Goal: Task Accomplishment & Management: Complete application form

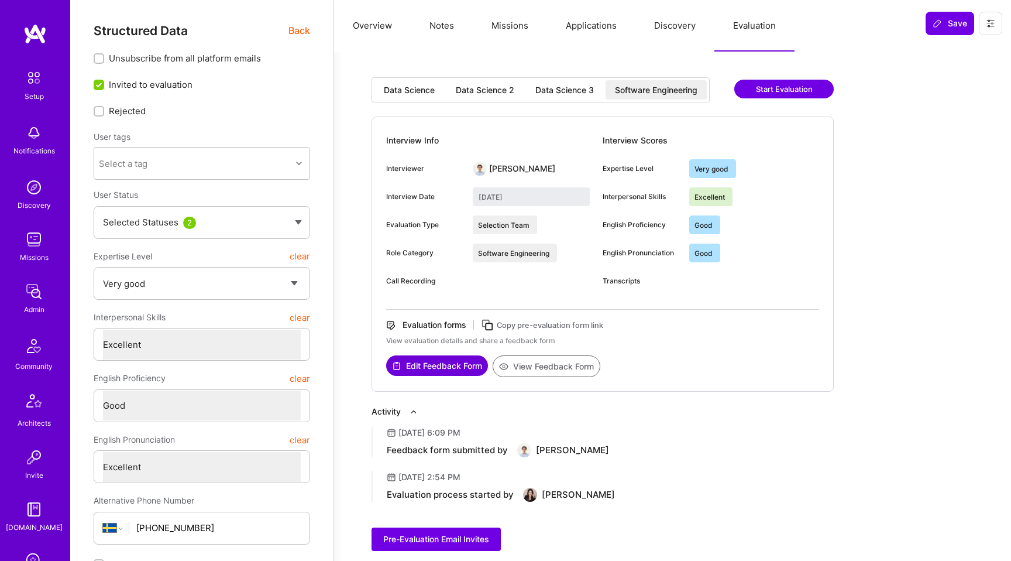
select select "5"
select select "7"
select select "6"
select select "7"
select select "SE"
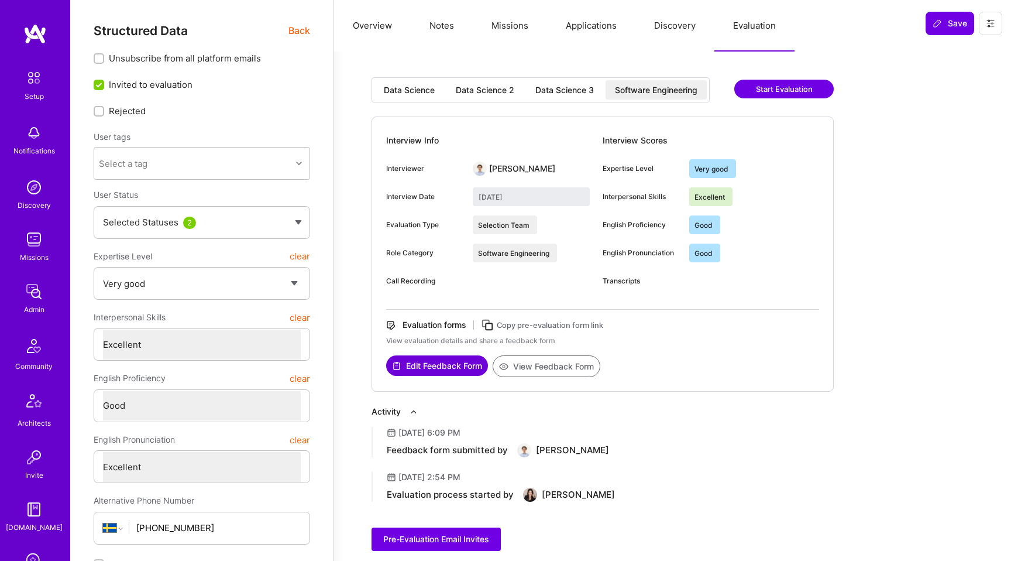
select select "Right Now"
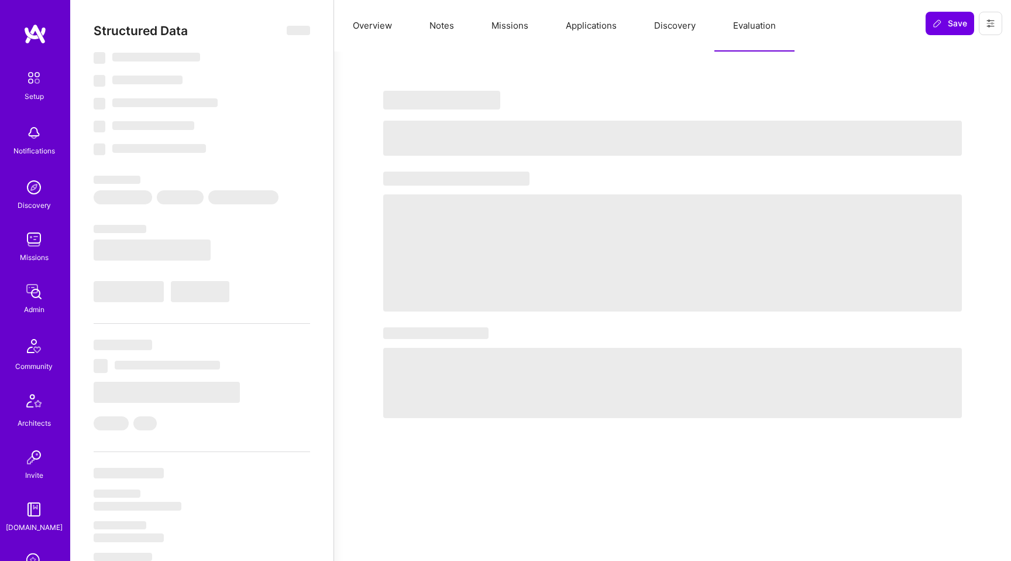
select select "Right Now"
select select "5"
select select "7"
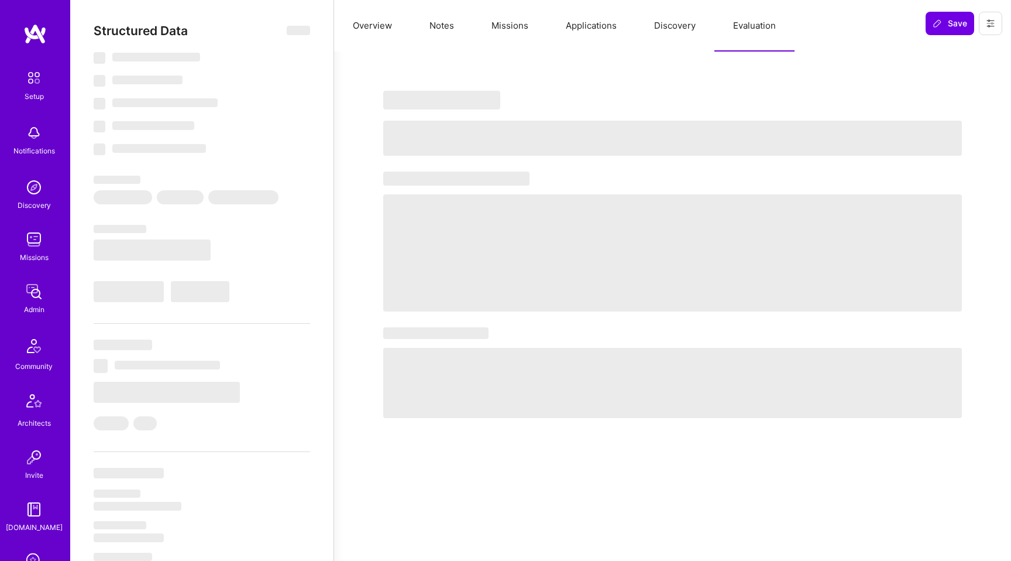
select select "US"
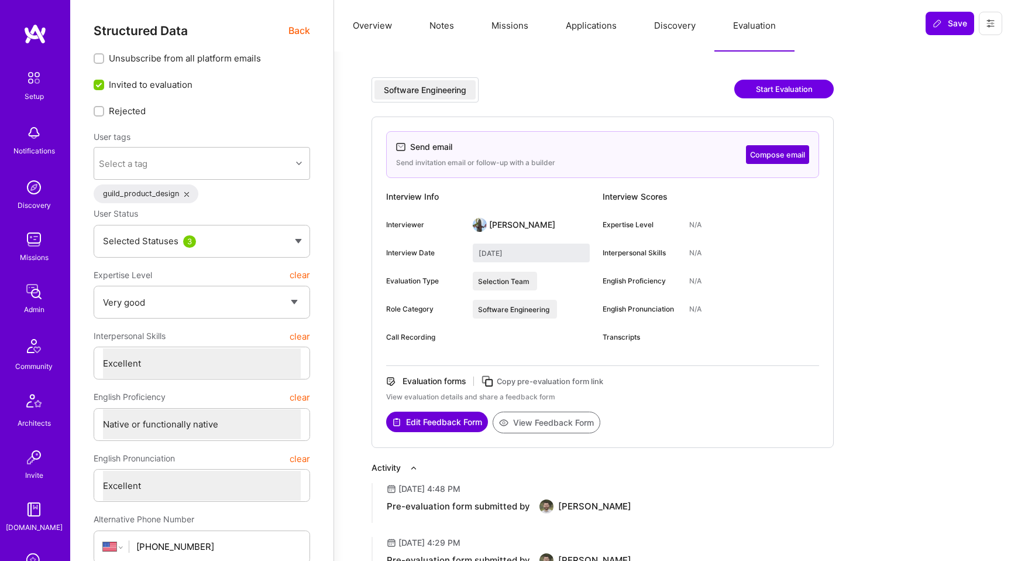
click at [441, 421] on button "Edit Feedback Form" at bounding box center [437, 421] width 102 height 20
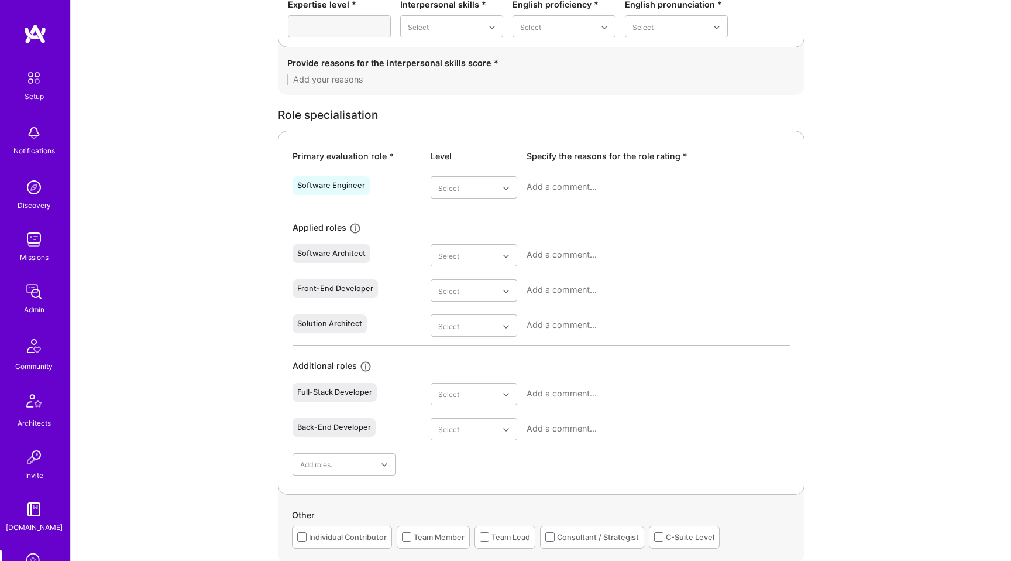
scroll to position [484, 0]
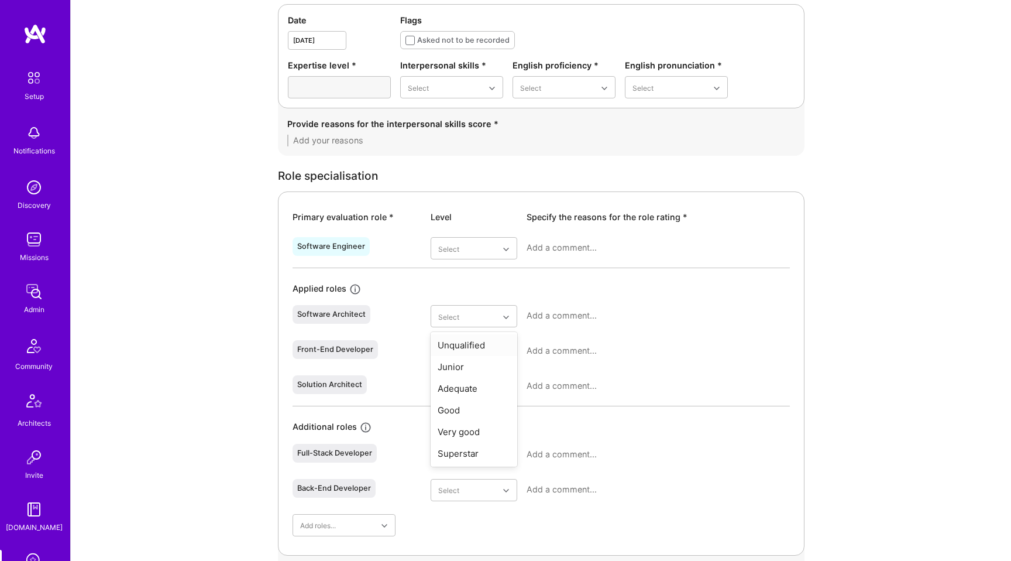
scroll to position [623, 0]
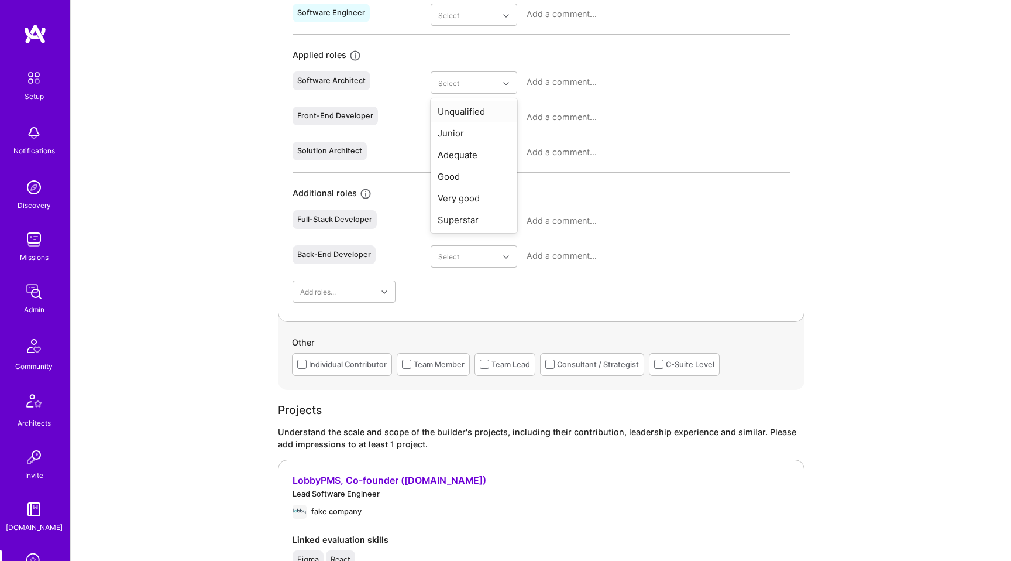
click at [247, 227] on div "Evaluation feedback on builder Use this form to document your builder evaluatio…" at bounding box center [541, 538] width 940 height 2323
click at [210, 202] on div "Evaluation feedback on builder Use this form to document your builder evaluatio…" at bounding box center [541, 538] width 940 height 2323
click at [805, 139] on div "Evaluation feedback on builder Use this form to document your builder evaluatio…" at bounding box center [541, 538] width 940 height 2323
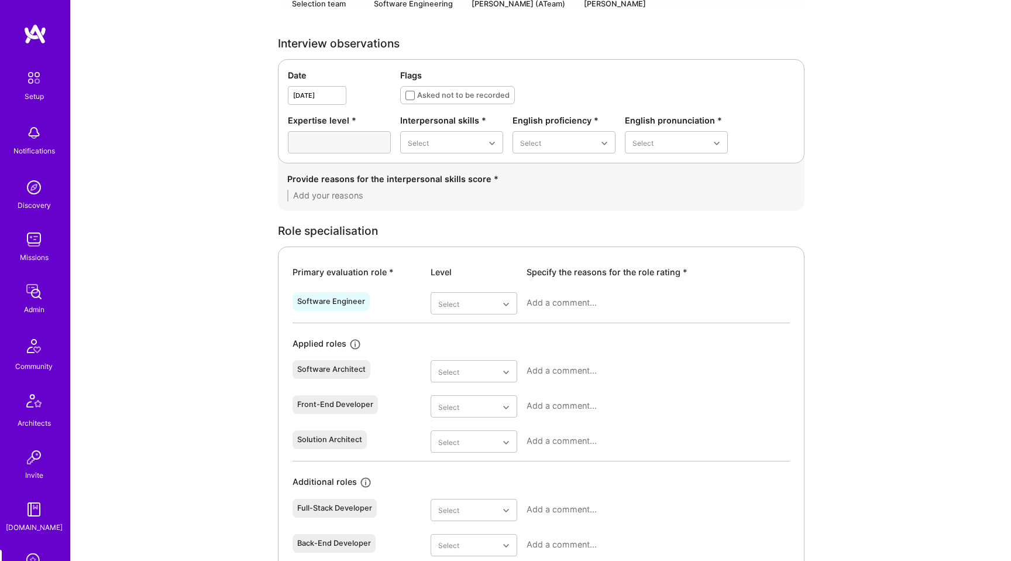
scroll to position [312, 0]
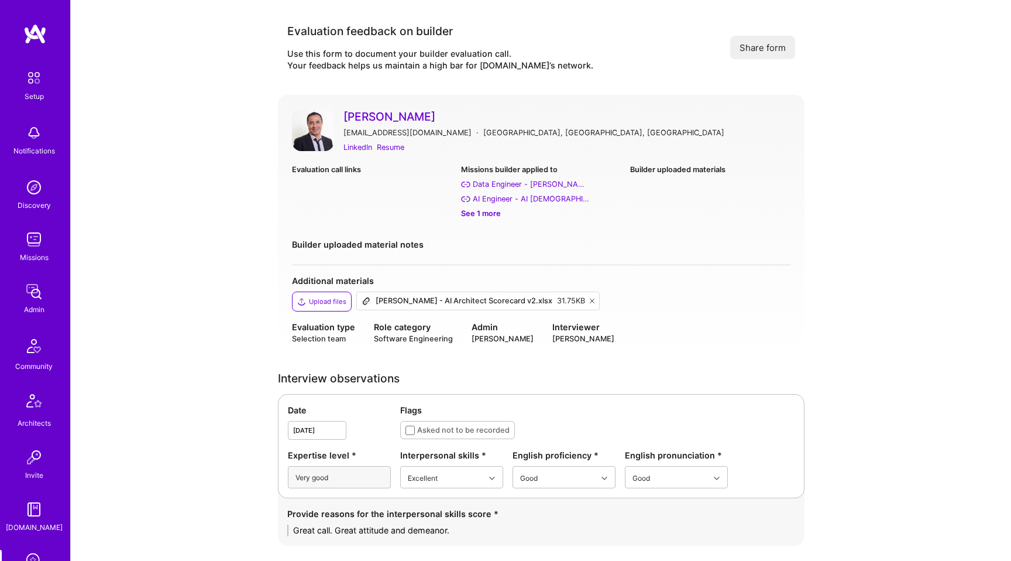
click at [313, 125] on img at bounding box center [313, 130] width 42 height 42
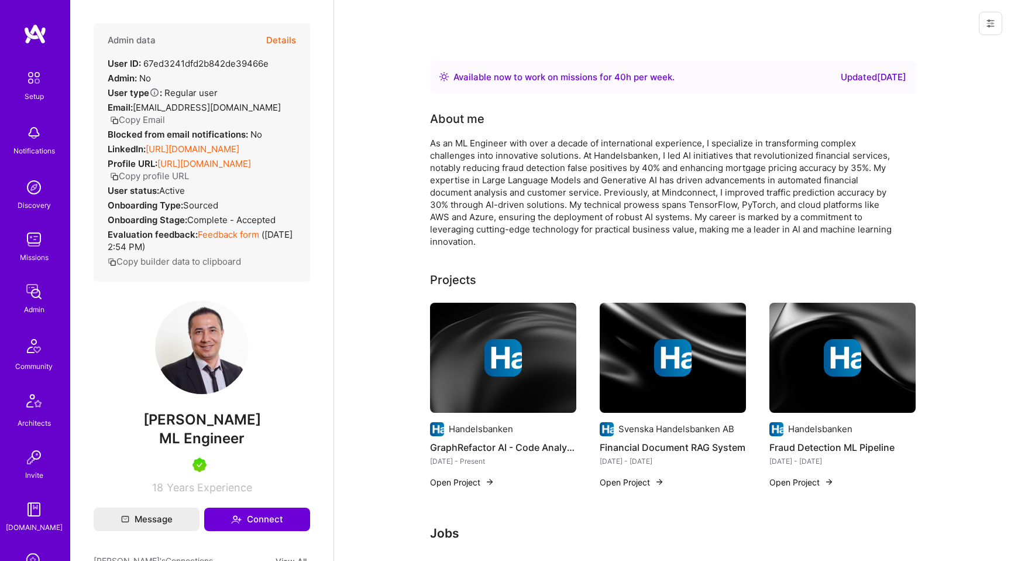
click at [267, 36] on button "Details" at bounding box center [281, 40] width 30 height 34
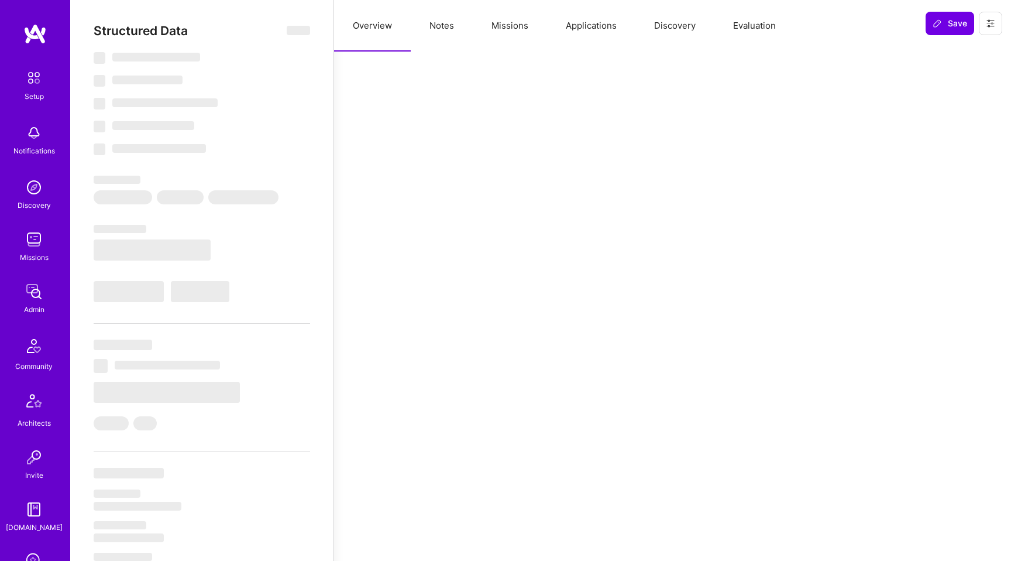
select select "Right Now"
select select "5"
select select "7"
select select "6"
select select "7"
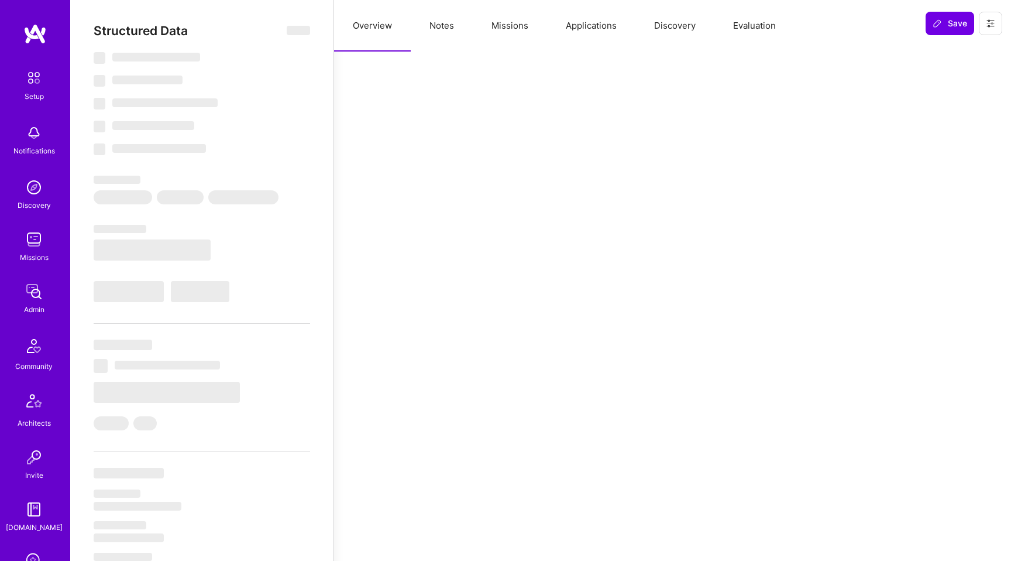
select select "SE"
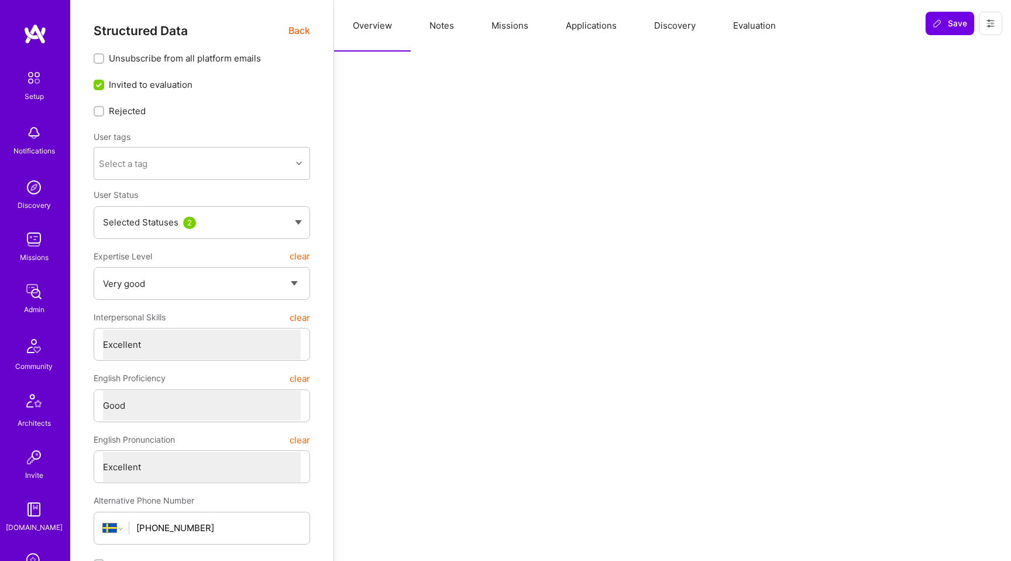
click at [741, 36] on button "Evaluation" at bounding box center [754, 25] width 80 height 51
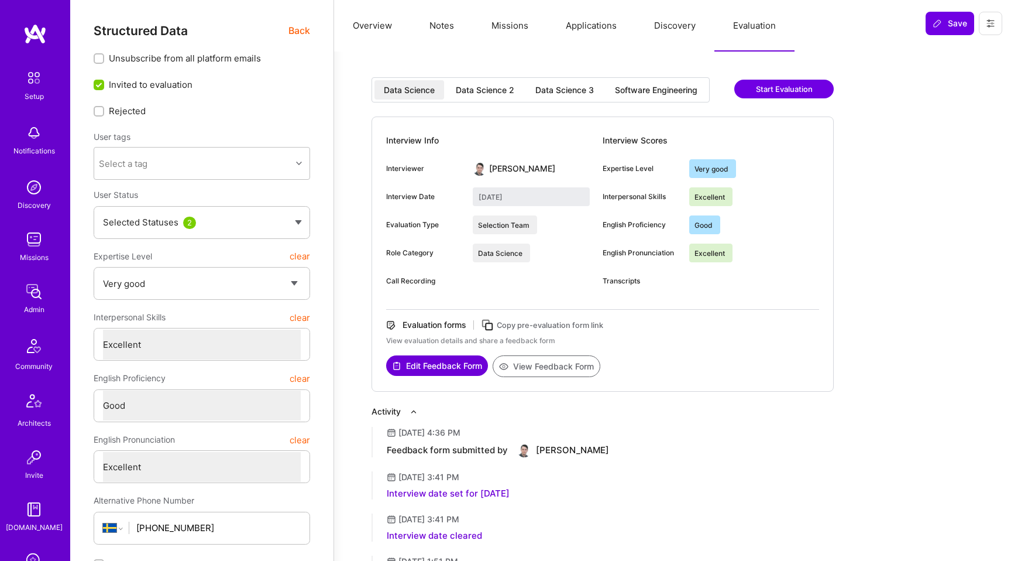
click at [506, 94] on div "Data Science 2" at bounding box center [485, 90] width 59 height 12
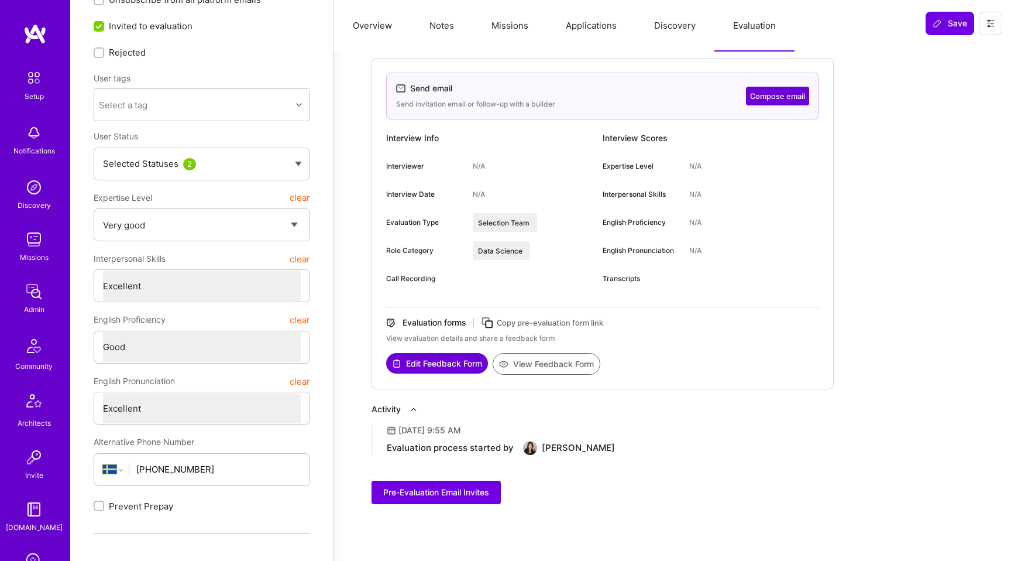
scroll to position [99, 0]
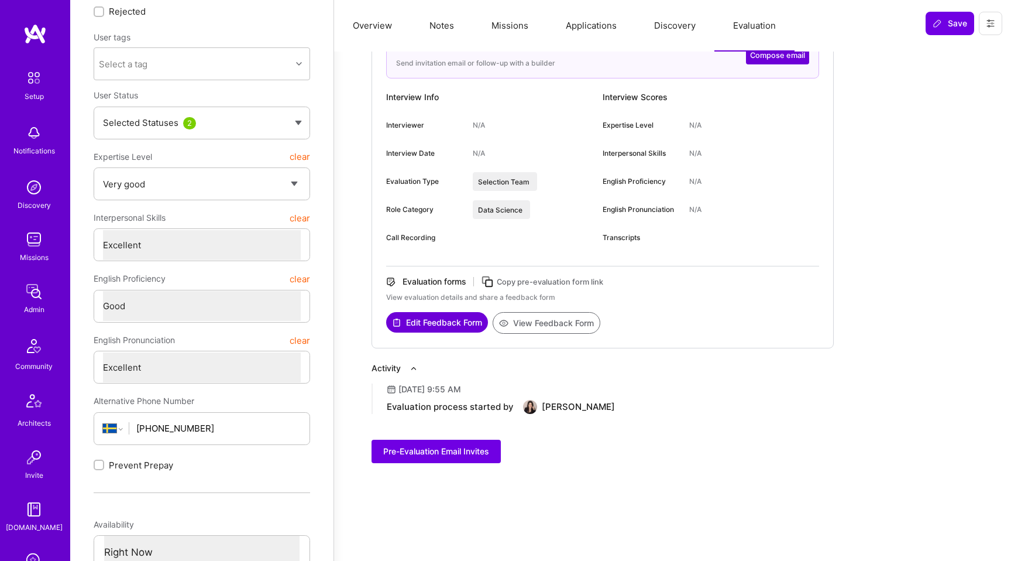
click at [441, 322] on button "Edit Feedback Form" at bounding box center [437, 322] width 102 height 20
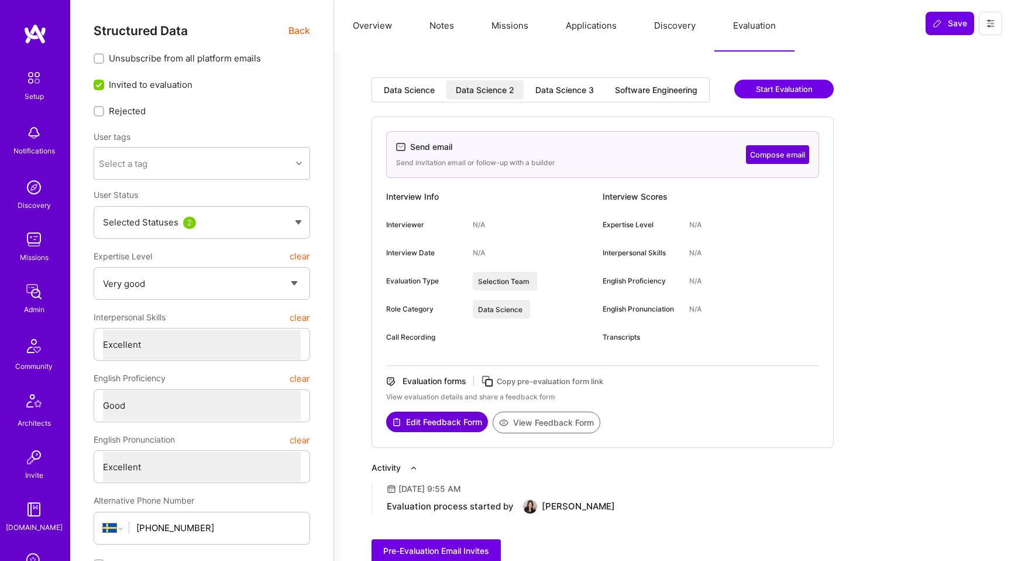
click at [415, 90] on div "Data Science" at bounding box center [409, 90] width 51 height 12
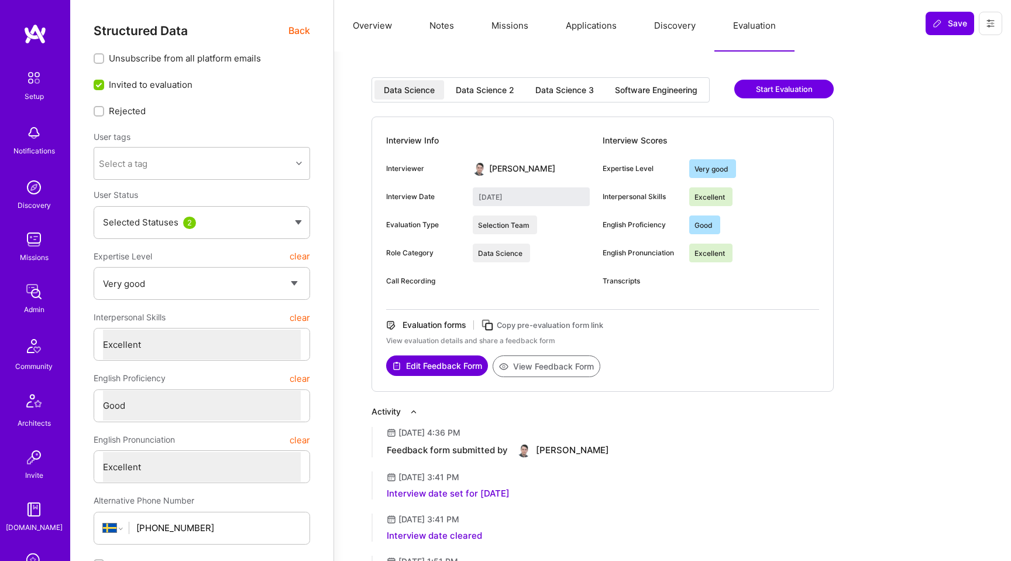
click at [441, 365] on button "Edit Feedback Form" at bounding box center [437, 365] width 102 height 20
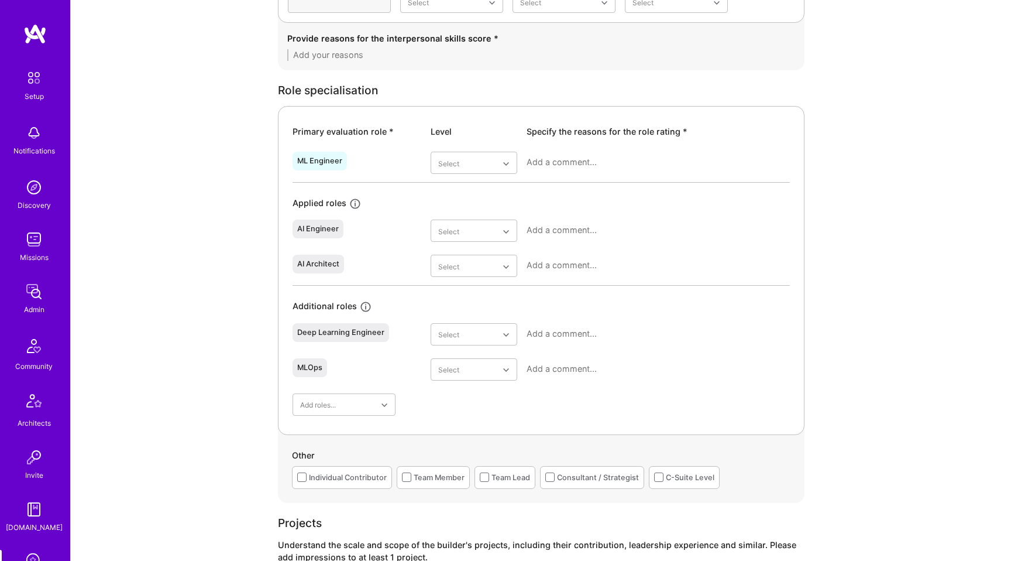
scroll to position [489, 0]
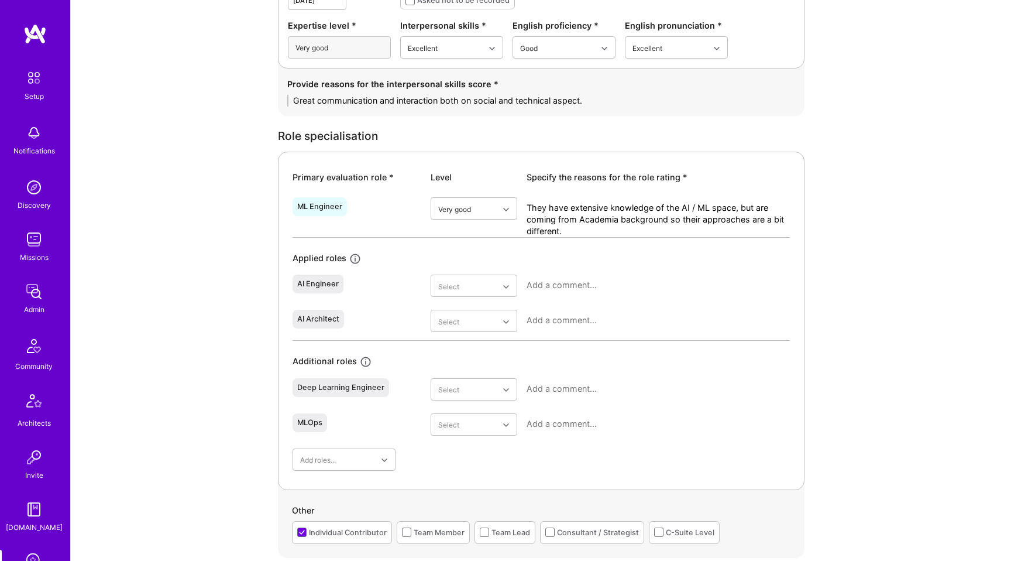
scroll to position [479, 0]
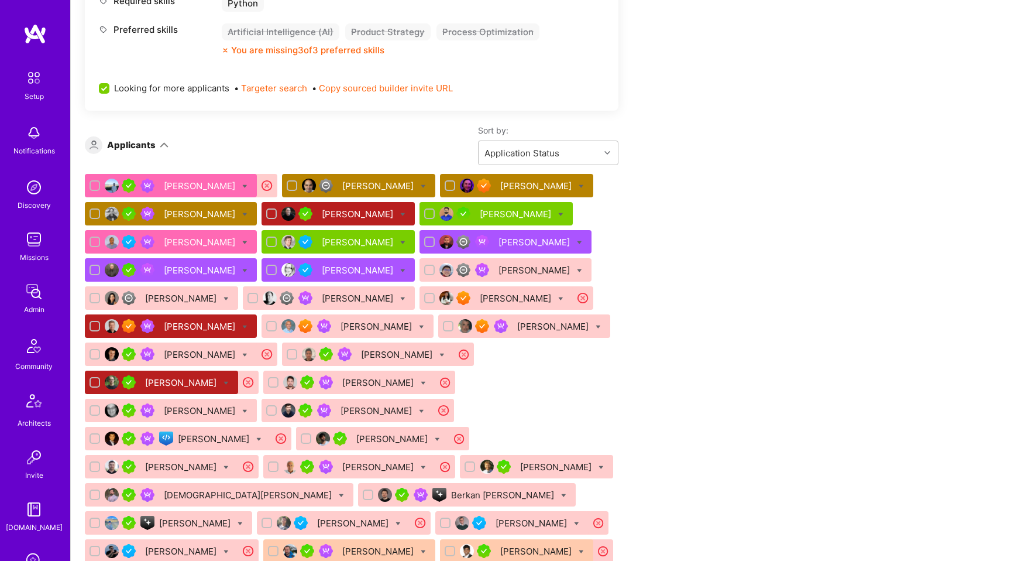
scroll to position [639, 0]
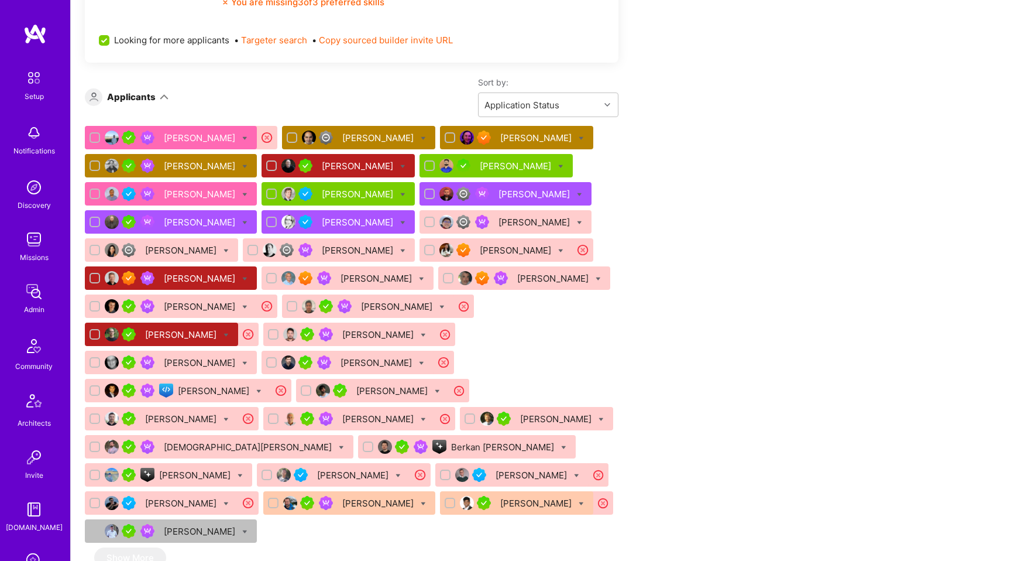
click at [341, 162] on div "[PERSON_NAME]" at bounding box center [359, 166] width 74 height 12
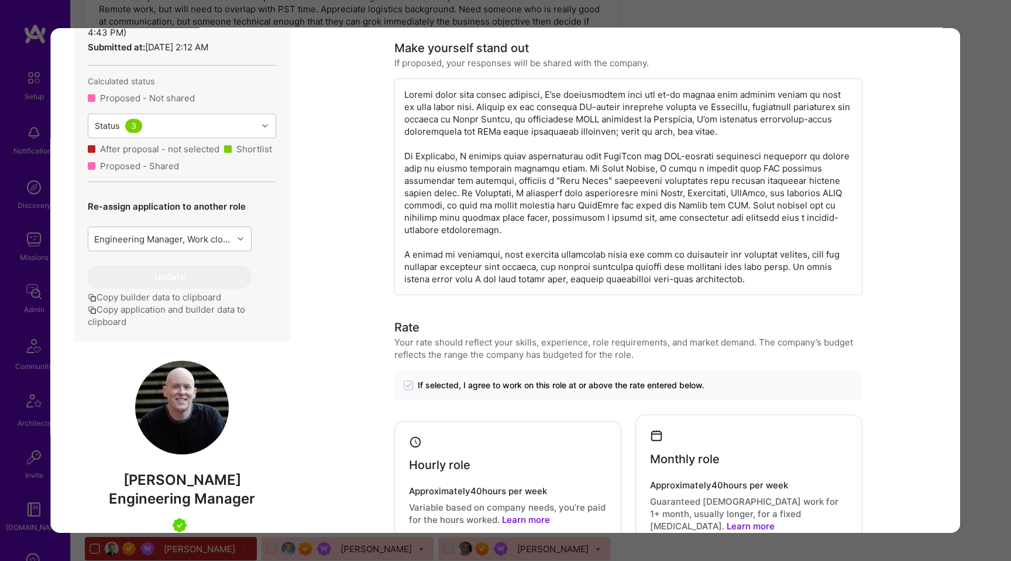
scroll to position [350, 0]
